Goal: Transaction & Acquisition: Purchase product/service

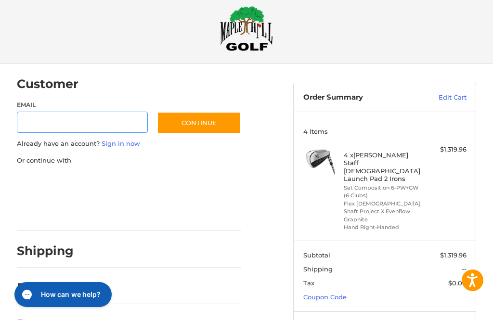
scroll to position [42, 0]
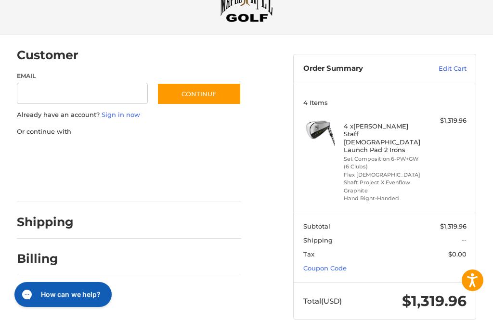
click at [40, 255] on h2 "Billing" at bounding box center [45, 259] width 56 height 15
click at [45, 254] on h2 "Billing" at bounding box center [45, 259] width 56 height 15
click at [49, 256] on h2 "Billing" at bounding box center [45, 259] width 56 height 15
click at [48, 256] on h2 "Billing" at bounding box center [45, 259] width 56 height 15
click at [29, 256] on h2 "Billing" at bounding box center [45, 259] width 56 height 15
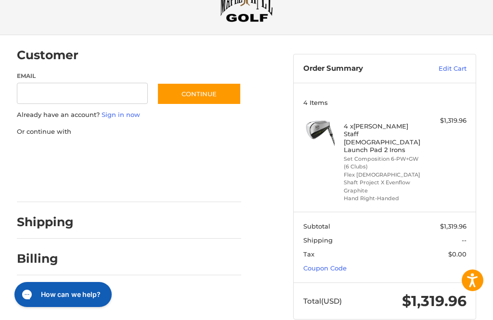
click at [42, 226] on h2 "Shipping" at bounding box center [45, 222] width 57 height 15
click at [38, 216] on h2 "Shipping" at bounding box center [45, 222] width 57 height 15
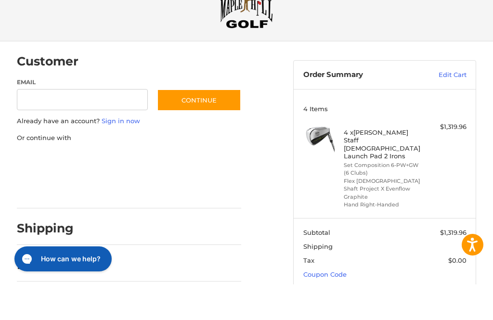
scroll to position [11, 0]
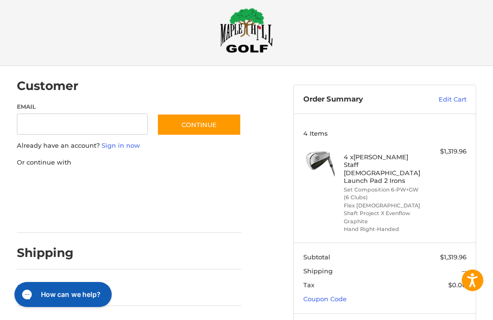
click at [48, 248] on h2 "Shipping" at bounding box center [45, 253] width 57 height 15
click at [39, 246] on h2 "Shipping" at bounding box center [45, 253] width 57 height 15
click at [41, 243] on div "Shipping" at bounding box center [129, 253] width 225 height 33
